Goal: Information Seeking & Learning: Learn about a topic

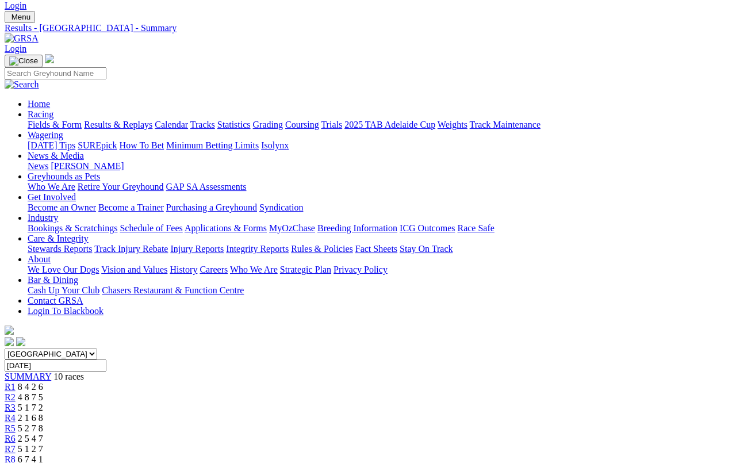
scroll to position [26, 0]
click at [137, 120] on link "Results & Replays" at bounding box center [118, 125] width 68 height 10
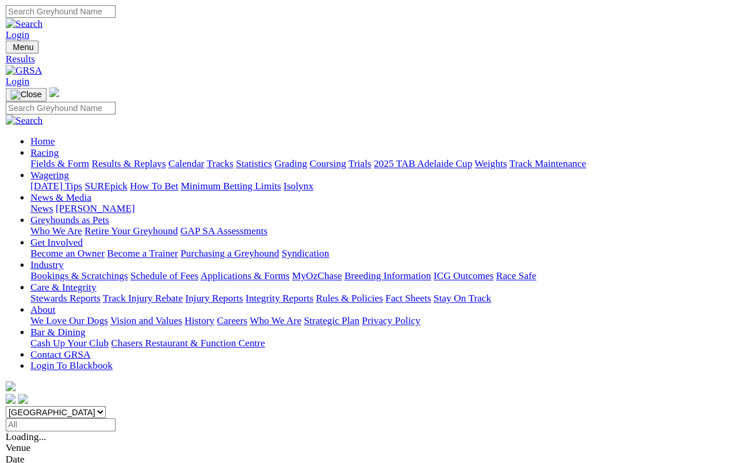
scroll to position [4, 0]
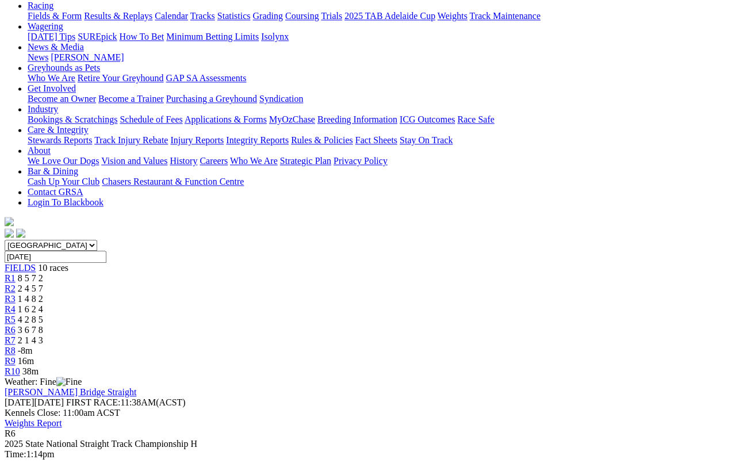
scroll to position [133, 0]
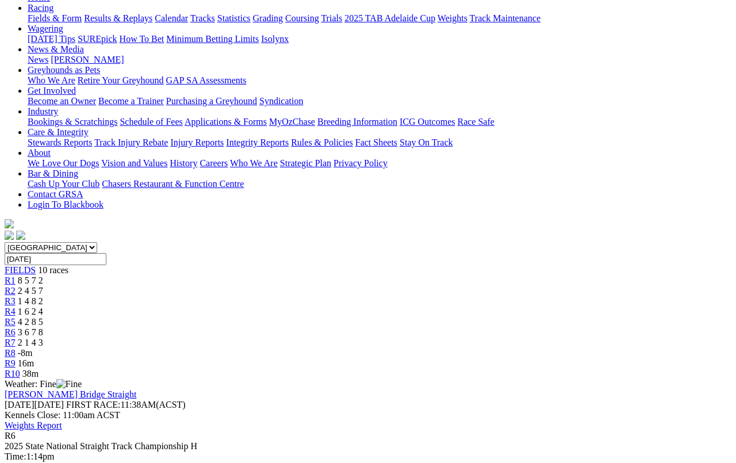
click at [16, 337] on link "R7" at bounding box center [10, 342] width 11 height 10
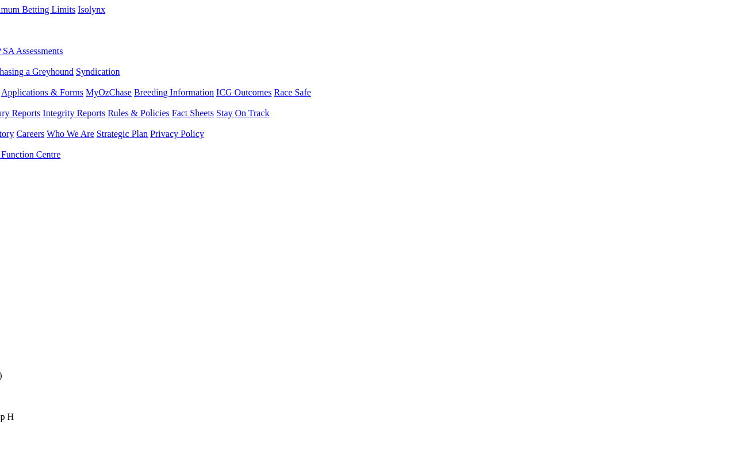
scroll to position [162, 183]
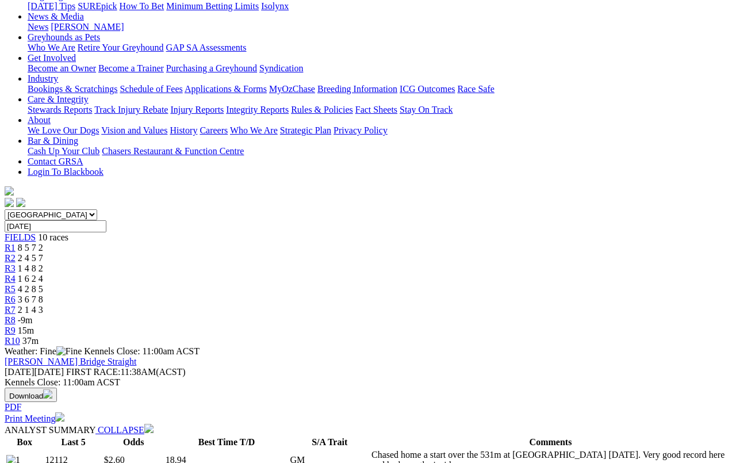
scroll to position [211, 0]
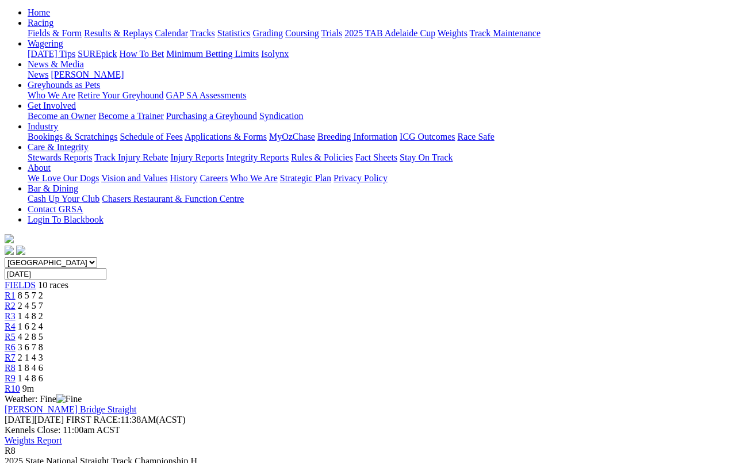
scroll to position [113, 0]
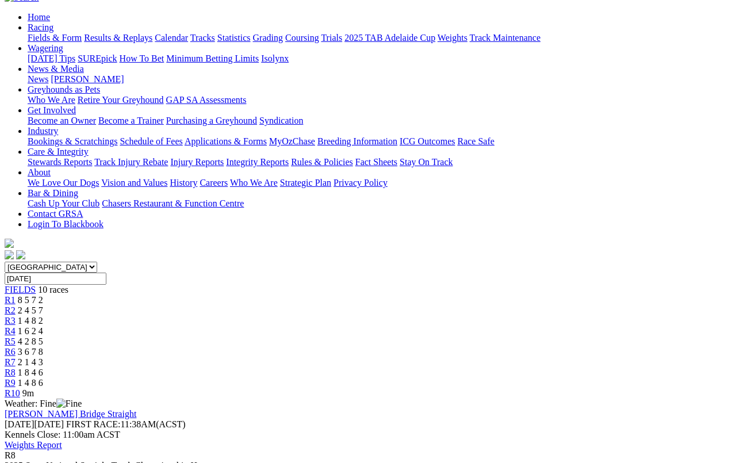
click at [16, 357] on link "R7" at bounding box center [10, 362] width 11 height 10
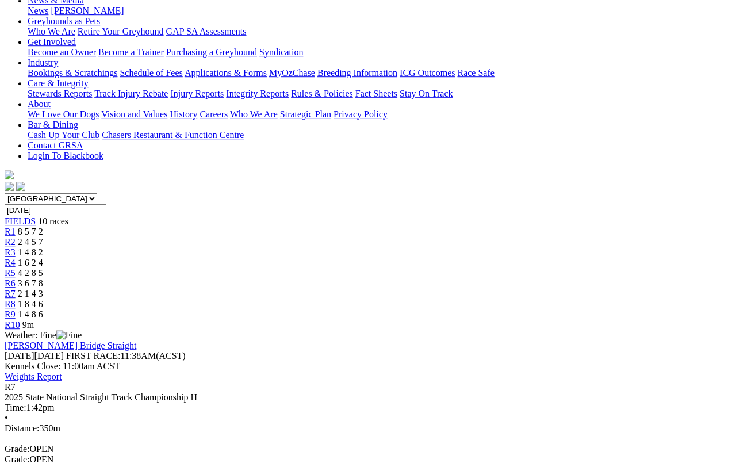
scroll to position [164, 0]
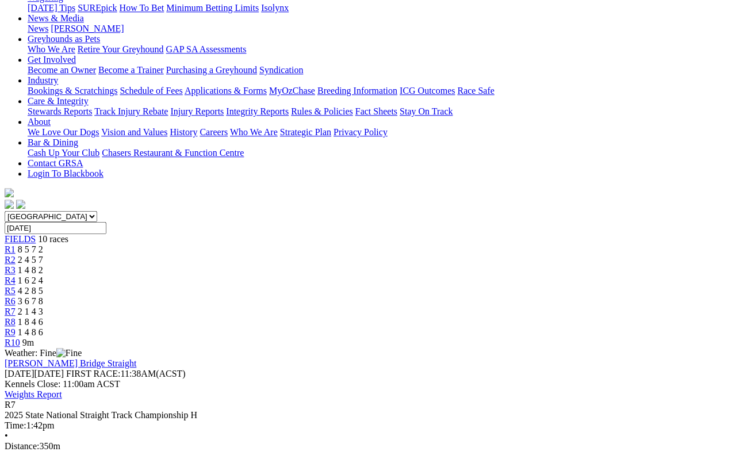
click at [16, 296] on link "R6" at bounding box center [10, 301] width 11 height 10
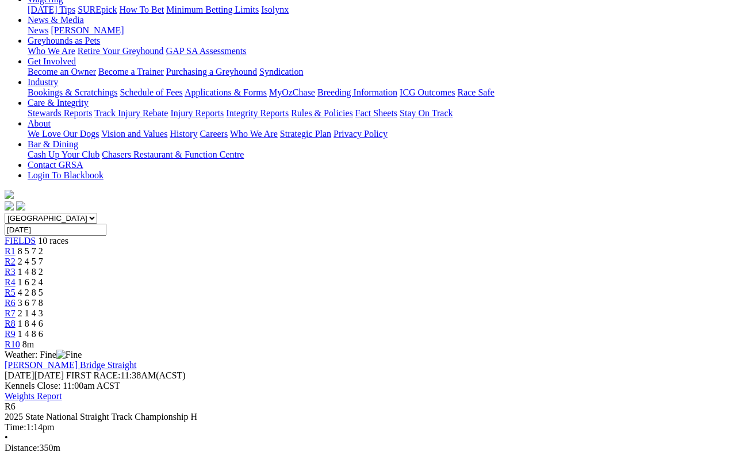
scroll to position [161, 0]
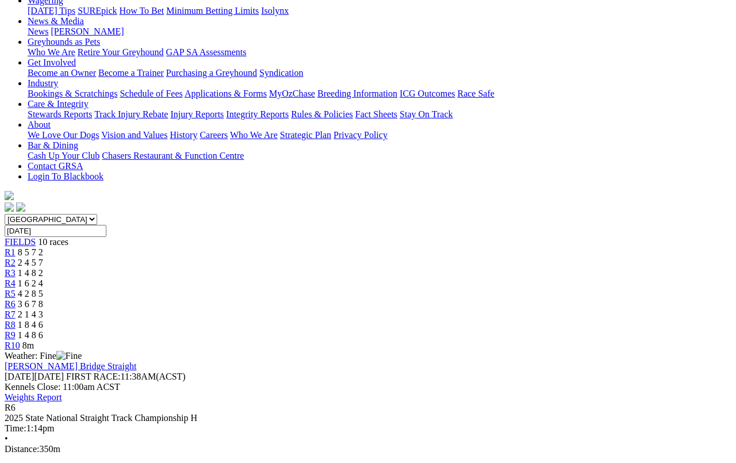
click at [43, 309] on span "2 1 4 3" at bounding box center [30, 314] width 25 height 10
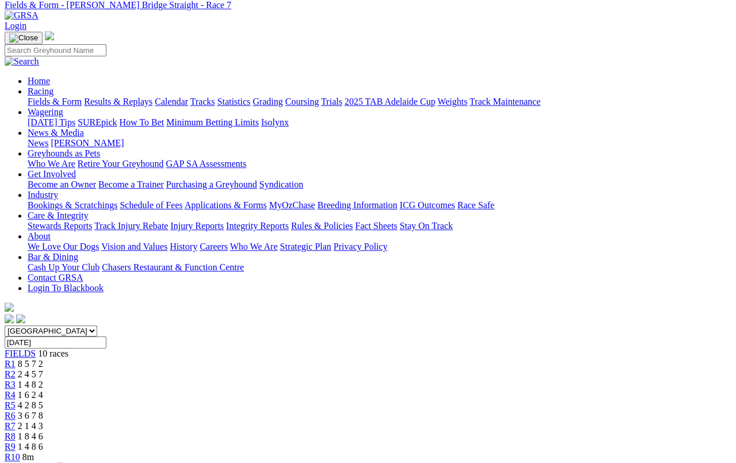
scroll to position [48, 0]
click at [16, 426] on link "R8" at bounding box center [10, 437] width 11 height 10
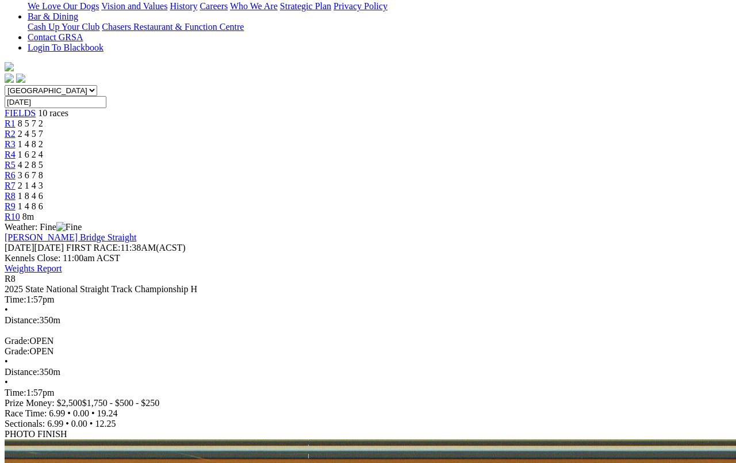
scroll to position [291, 0]
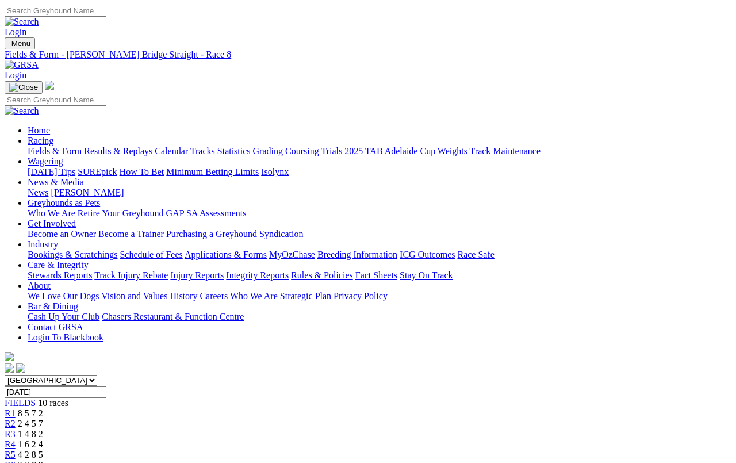
click at [50, 146] on link "Fields & Form" at bounding box center [55, 151] width 54 height 10
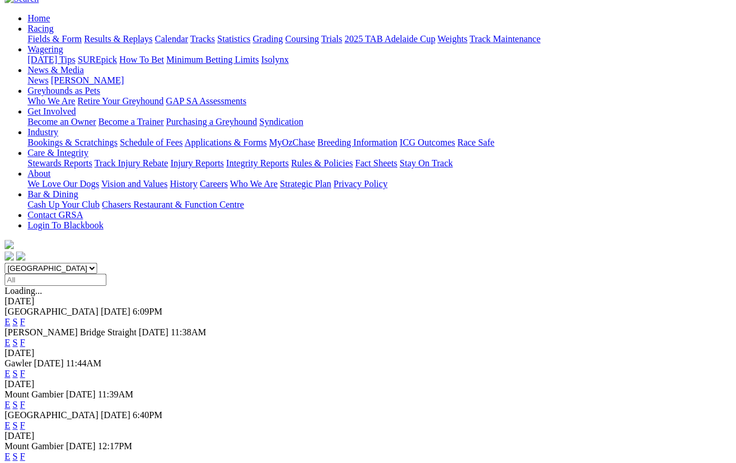
scroll to position [112, 0]
click at [10, 420] on link "E" at bounding box center [8, 425] width 6 height 10
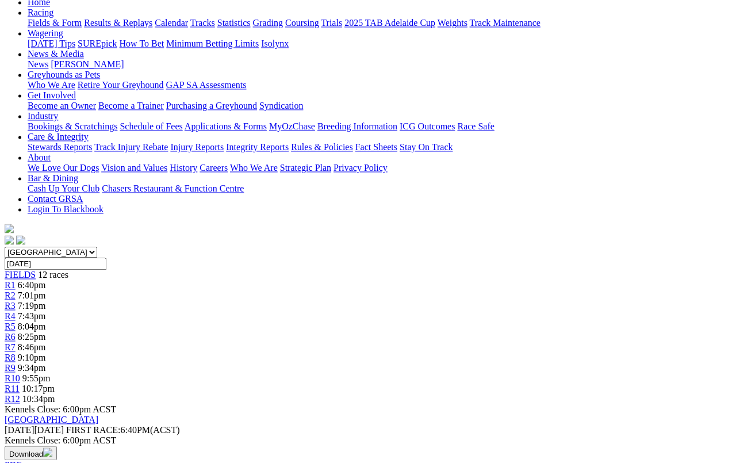
scroll to position [126, 10]
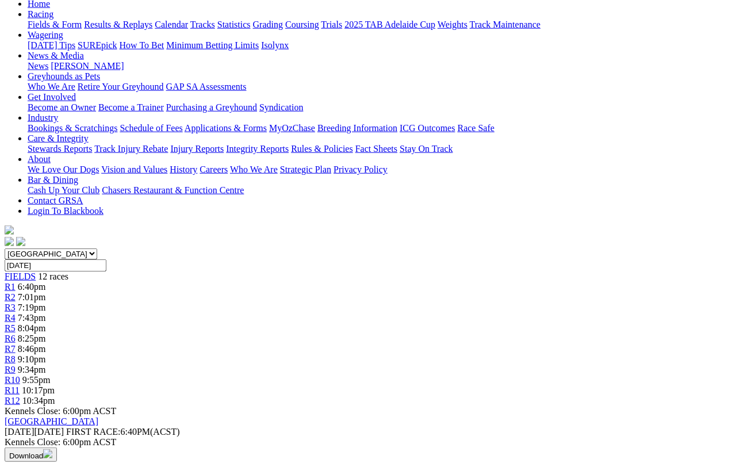
click at [16, 302] on span "R3" at bounding box center [10, 307] width 11 height 10
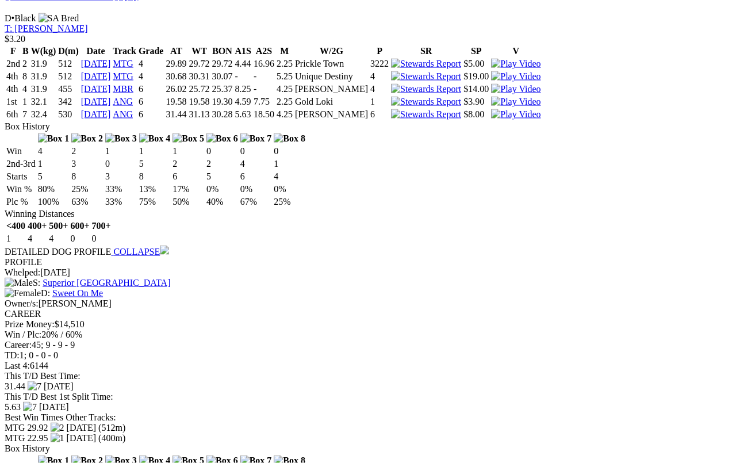
scroll to position [1235, 0]
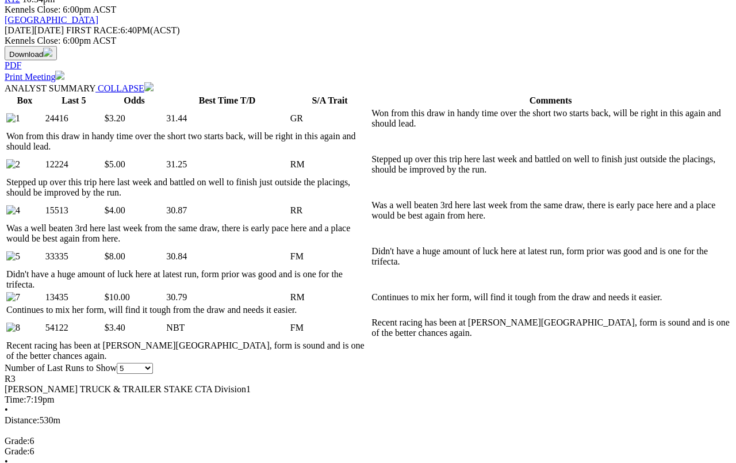
scroll to position [529, 0]
